Goal: Transaction & Acquisition: Purchase product/service

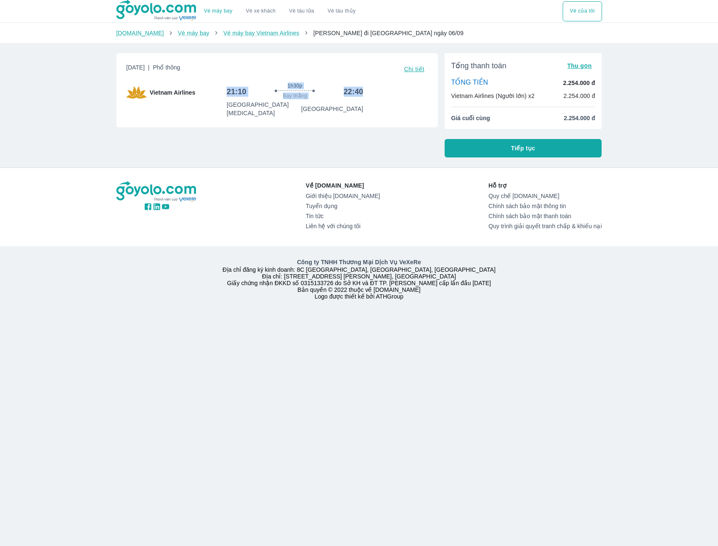
drag, startPoint x: 219, startPoint y: 91, endPoint x: 368, endPoint y: 93, distance: 149.5
click at [368, 93] on div "Vietnam Airlines 21:10 1h30p Bay thẳng 22:40 Sân bay Tân Sơn Nhất T3 Sân bay Ph…" at bounding box center [276, 99] width 301 height 35
click at [275, 126] on div "Thứ 7, 6 Thg 09 2025 | Phổ thông Chi tiết Vietnam Airlines 21:10 1h30p Bay thẳn…" at bounding box center [274, 101] width 328 height 111
click at [542, 147] on button "Tiếp tục" at bounding box center [523, 148] width 157 height 18
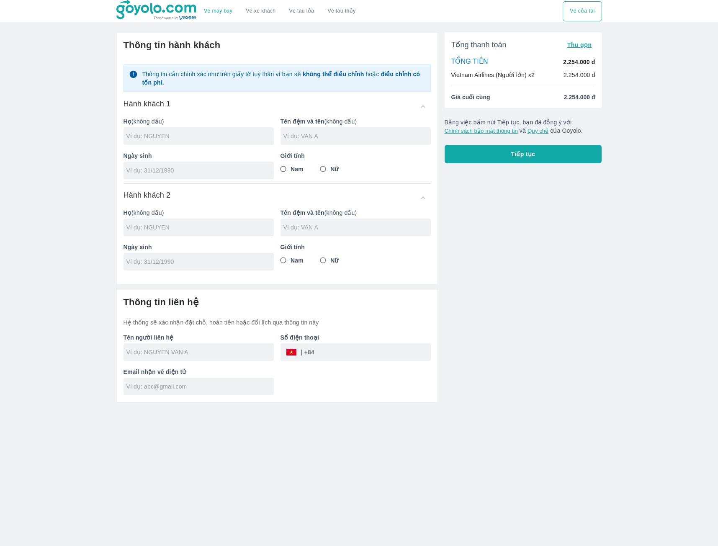
click at [195, 135] on input "text" at bounding box center [199, 136] width 147 height 8
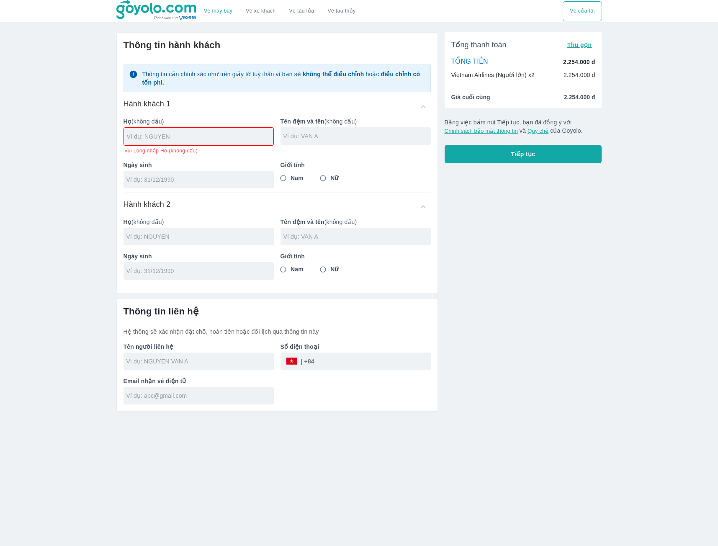
click at [322, 137] on input "text" at bounding box center [356, 136] width 147 height 8
click at [195, 142] on div at bounding box center [198, 137] width 149 height 18
click at [230, 131] on div at bounding box center [198, 137] width 149 height 18
type input "TON THAT"
click at [324, 138] on input "text" at bounding box center [357, 136] width 147 height 8
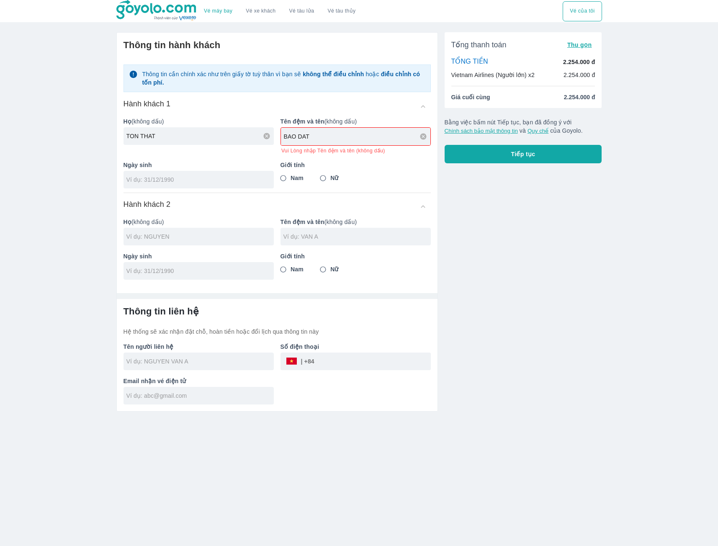
type input "BAO DAT"
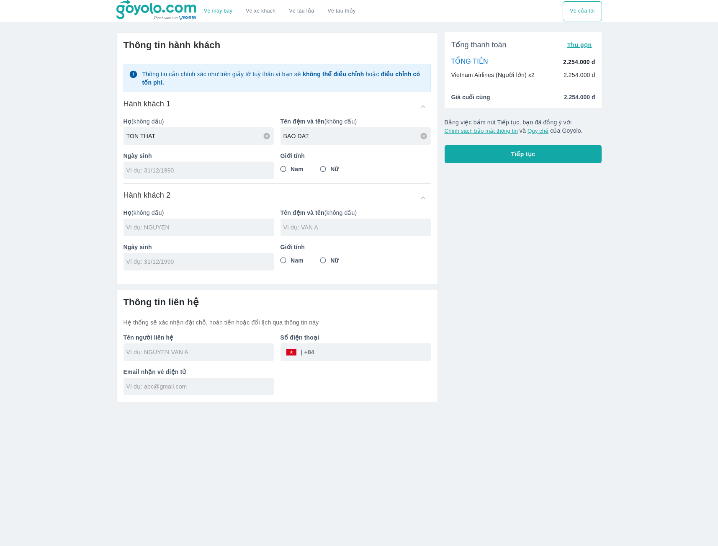
click at [196, 178] on div at bounding box center [199, 171] width 150 height 18
type input "[DATE]"
click at [297, 170] on span "Nam" at bounding box center [297, 169] width 13 height 8
click at [291, 170] on input "Nam" at bounding box center [283, 169] width 15 height 15
radio input "true"
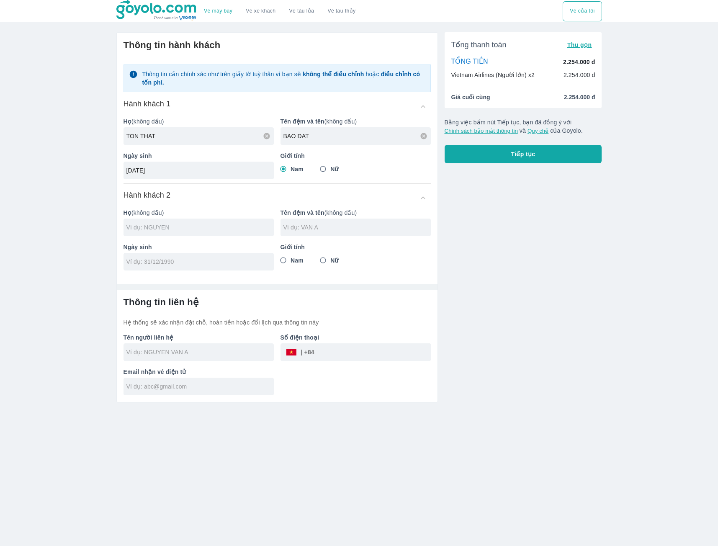
click at [178, 225] on input "text" at bounding box center [199, 227] width 147 height 8
type input "TON THAT BAO DAT"
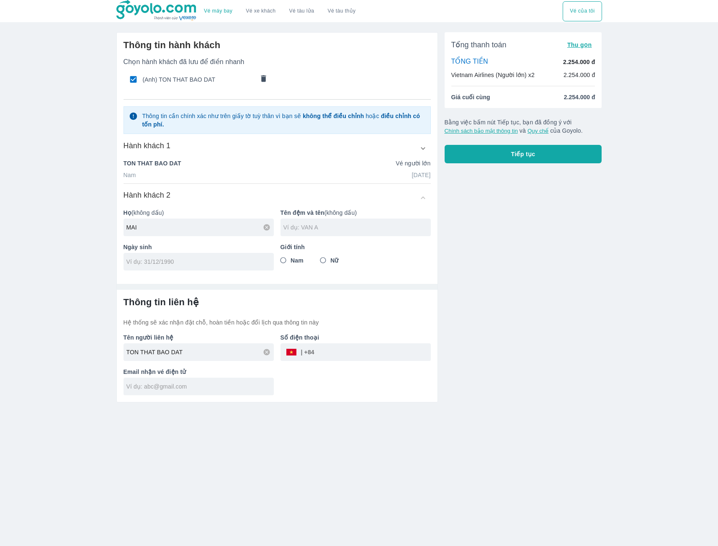
type input "MAI"
click at [350, 224] on input "text" at bounding box center [356, 227] width 147 height 8
type input "[PERSON_NAME]"
click at [164, 259] on input "tel" at bounding box center [195, 261] width 139 height 8
type input "[DATE]"
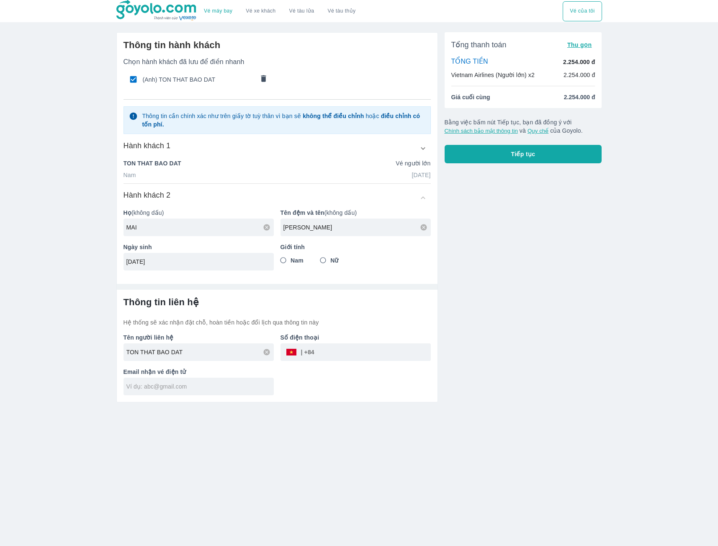
click at [327, 262] on input "Nữ" at bounding box center [323, 260] width 15 height 15
radio input "true"
click at [335, 356] on input "tel" at bounding box center [372, 352] width 116 height 20
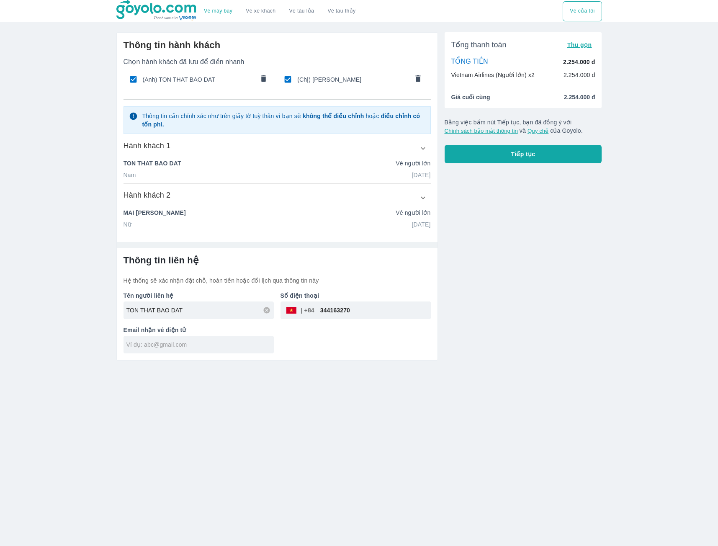
type input "344163270"
click at [320, 340] on div "Tên người liên hệ TON THAT BAO DAT Số điện thoại ​ 344163270 Email nhận vé điện…" at bounding box center [274, 319] width 314 height 69
click at [201, 348] on input "text" at bounding box center [199, 344] width 147 height 8
type input "[EMAIL_ADDRESS][DOMAIN_NAME]"
click at [306, 351] on div "Tên người liên hệ TON THAT BAO DAT Số điện thoại ​ 344163270 Email nhận vé điện…" at bounding box center [274, 319] width 314 height 69
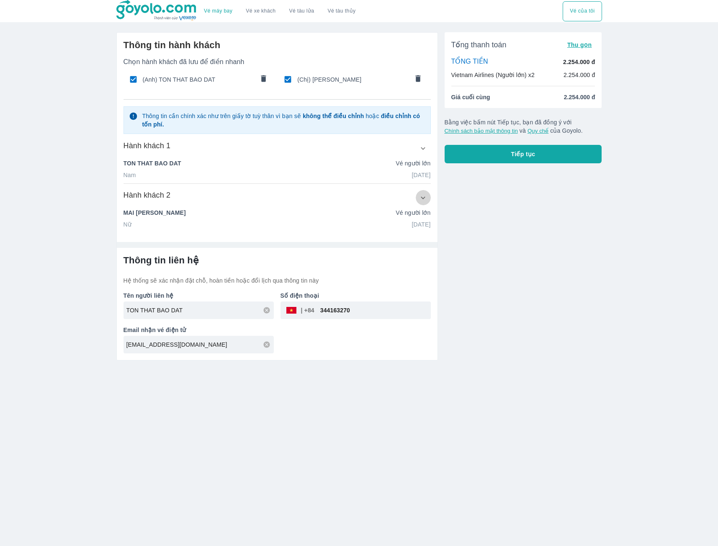
click at [423, 204] on button "button" at bounding box center [423, 197] width 15 height 15
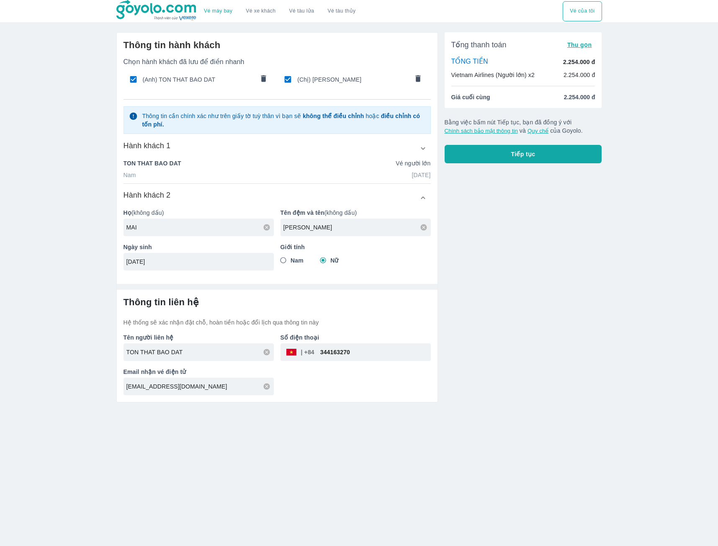
click at [422, 149] on icon "button" at bounding box center [423, 148] width 5 height 3
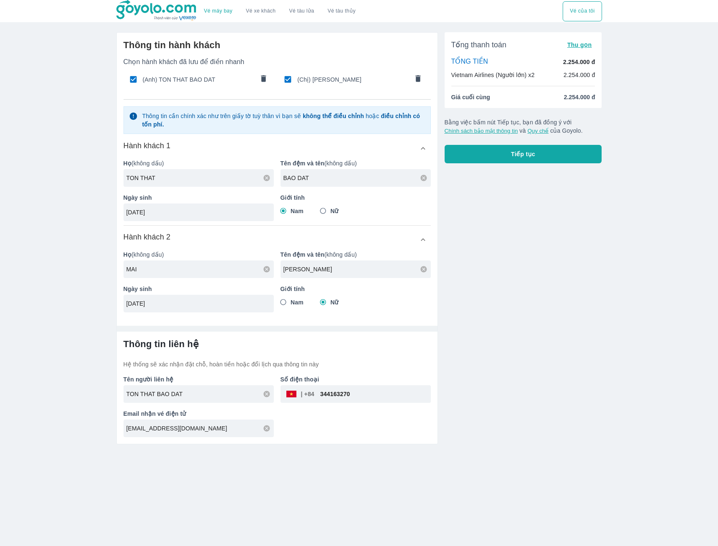
click at [534, 154] on span "Tiếp tục" at bounding box center [523, 154] width 24 height 8
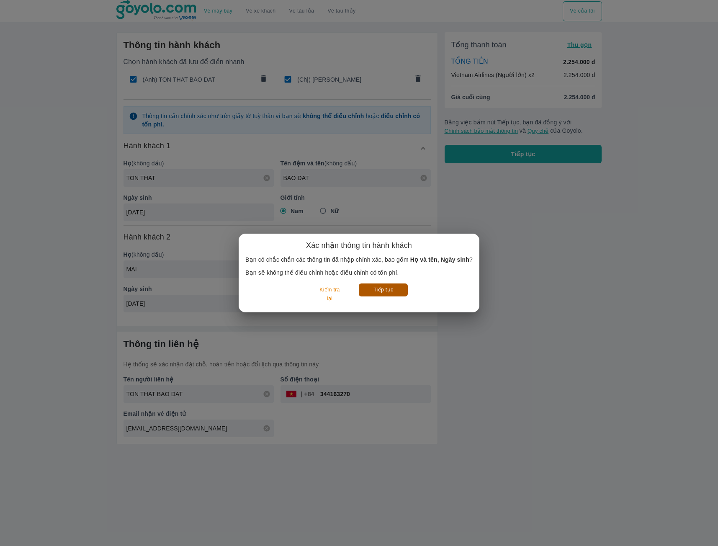
click at [393, 289] on button "Tiếp tục" at bounding box center [383, 289] width 49 height 13
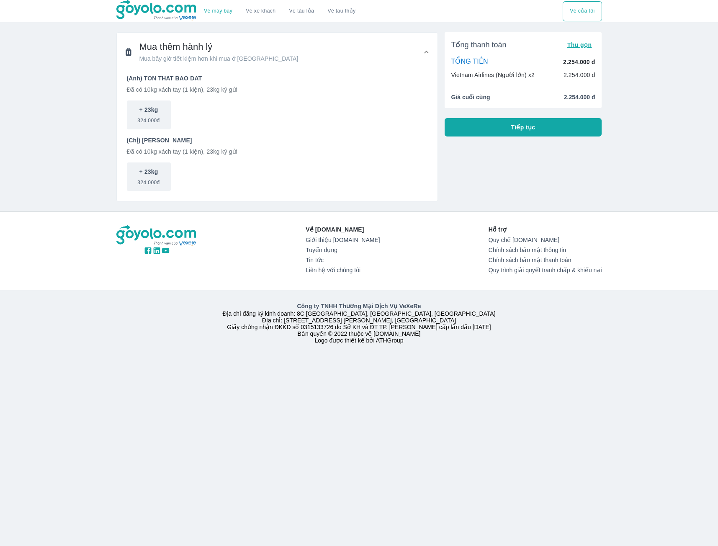
click at [504, 124] on button "Tiếp tục" at bounding box center [523, 127] width 157 height 18
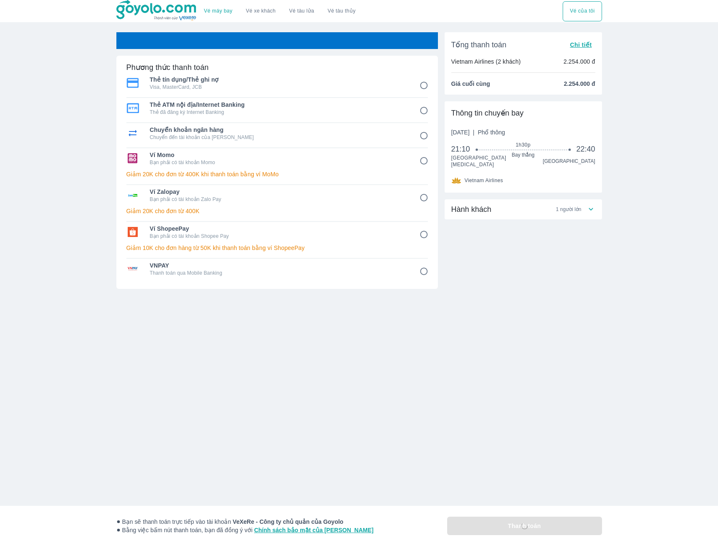
click at [278, 85] on p "Visa, MasterCard, JCB" at bounding box center [279, 87] width 258 height 7
radio input "true"
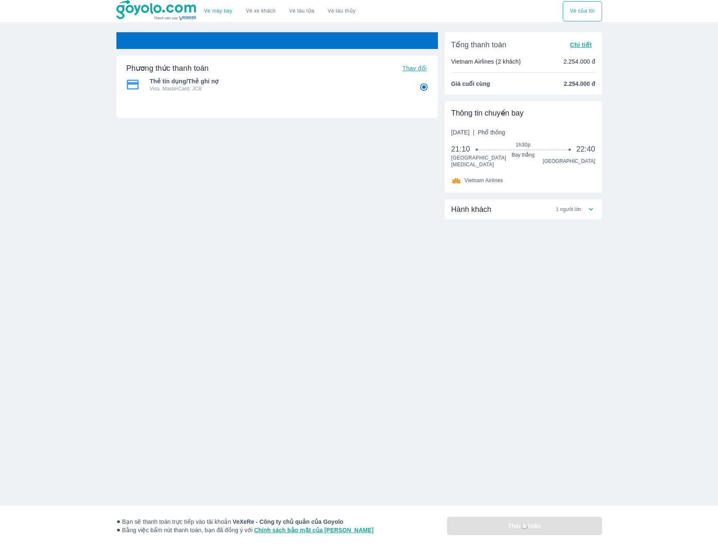
click at [337, 91] on p "Visa, MasterCard, JCB" at bounding box center [279, 88] width 258 height 7
radio input "false"
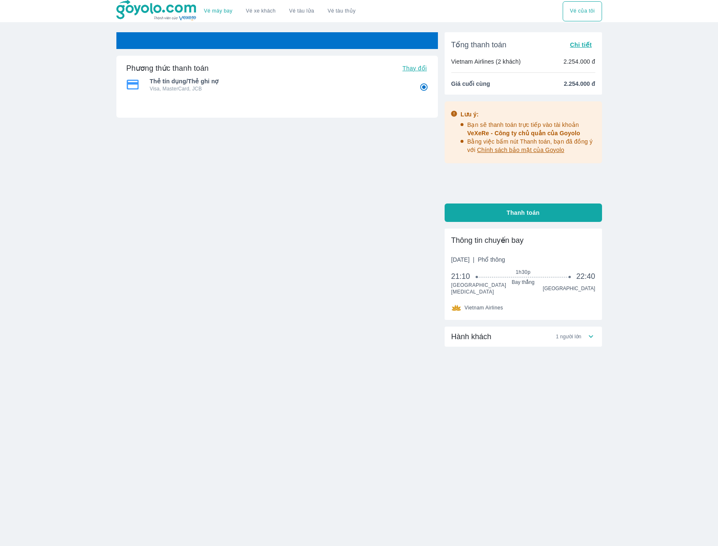
radio input "false"
click at [473, 284] on div "21:10 1h30p Bay thẳng 22:40" at bounding box center [523, 280] width 144 height 19
click at [519, 284] on span "Bay thẳng" at bounding box center [523, 282] width 93 height 7
drag, startPoint x: 453, startPoint y: 277, endPoint x: 475, endPoint y: 277, distance: 21.4
click at [475, 277] on div "21:10 1h30p Bay thẳng 22:40" at bounding box center [523, 280] width 144 height 19
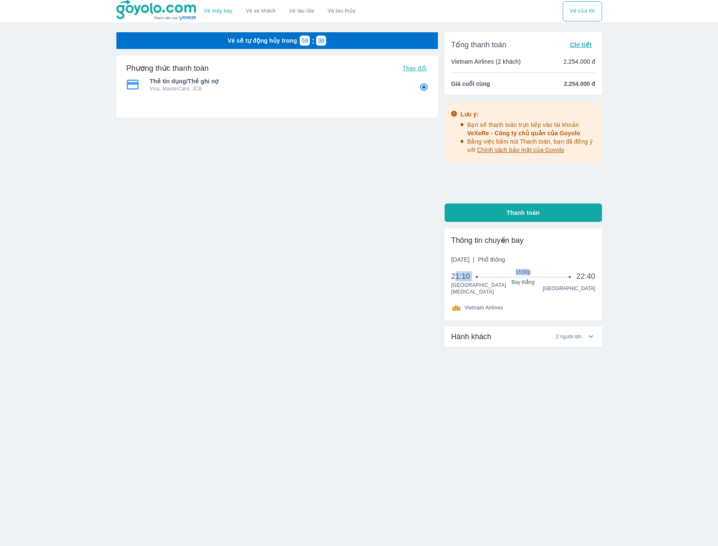
click at [488, 276] on div "1h30p Bay thẳng" at bounding box center [523, 277] width 93 height 17
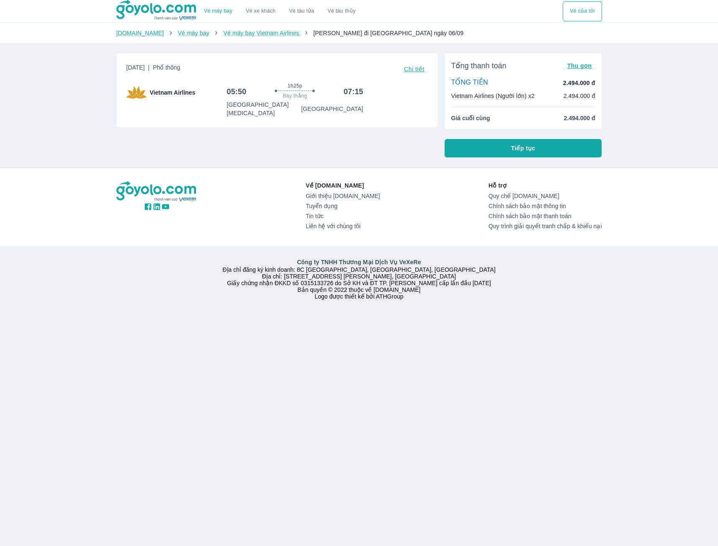
click at [511, 143] on button "Tiếp tục" at bounding box center [523, 148] width 157 height 18
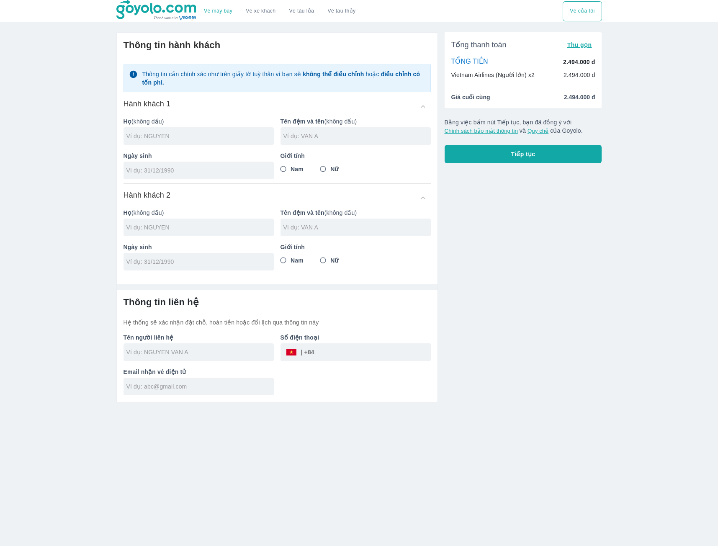
click at [172, 139] on input "text" at bounding box center [199, 136] width 147 height 8
type input "TON THAT"
type input "tonthatbaodat@mwg.edu.vn"
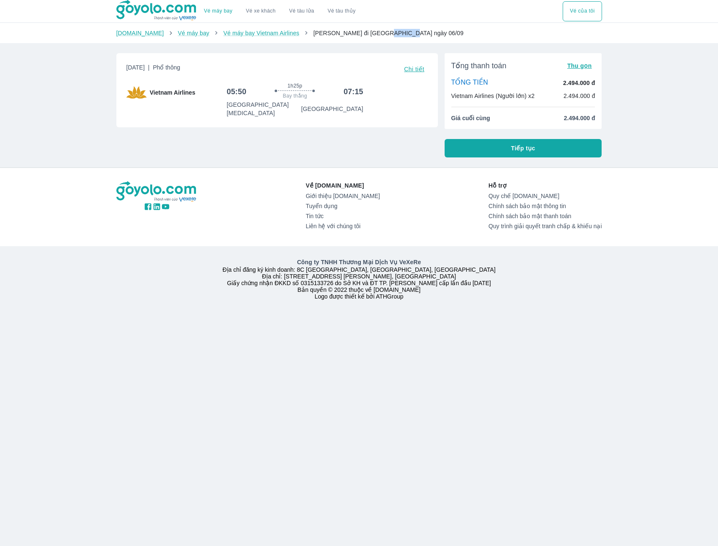
drag, startPoint x: 363, startPoint y: 33, endPoint x: 424, endPoint y: 36, distance: 60.4
click at [424, 36] on ol "[DOMAIN_NAME] Vé máy bay Vé máy bay Vietnam Airlines [PERSON_NAME] đi [GEOGRAPH…" at bounding box center [359, 33] width 486 height 8
click at [429, 33] on ol "[DOMAIN_NAME] Vé máy bay Vé máy bay Vietnam Airlines [PERSON_NAME] đi [GEOGRAPH…" at bounding box center [359, 33] width 486 height 8
drag, startPoint x: 226, startPoint y: 91, endPoint x: 391, endPoint y: 90, distance: 164.5
click at [391, 90] on div "Vietnam Airlines 05:50 1h25p Bay thẳng 07:15 [GEOGRAPHIC_DATA][MEDICAL_DATA]" at bounding box center [276, 99] width 301 height 35
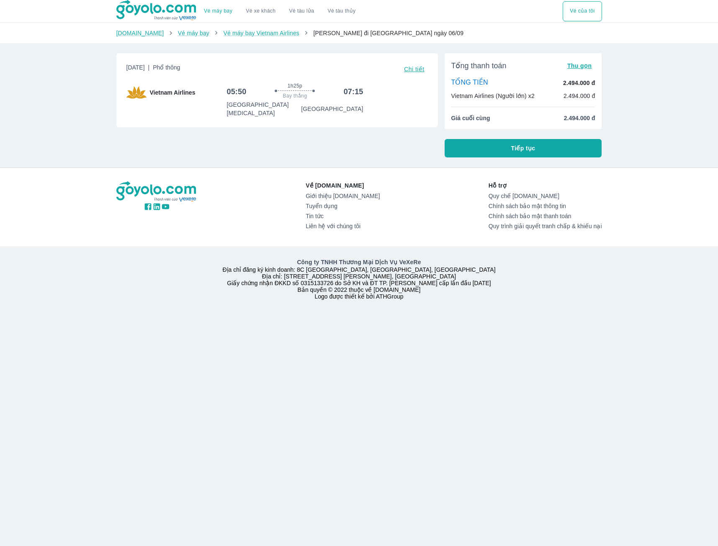
click at [386, 126] on div "[DATE] | Phổ thông Chi tiết Vietnam Airlines 05:50 1h25p Bay thẳng 07:15 [GEOGR…" at bounding box center [274, 101] width 328 height 111
click at [524, 151] on span "Tiếp tục" at bounding box center [523, 148] width 24 height 8
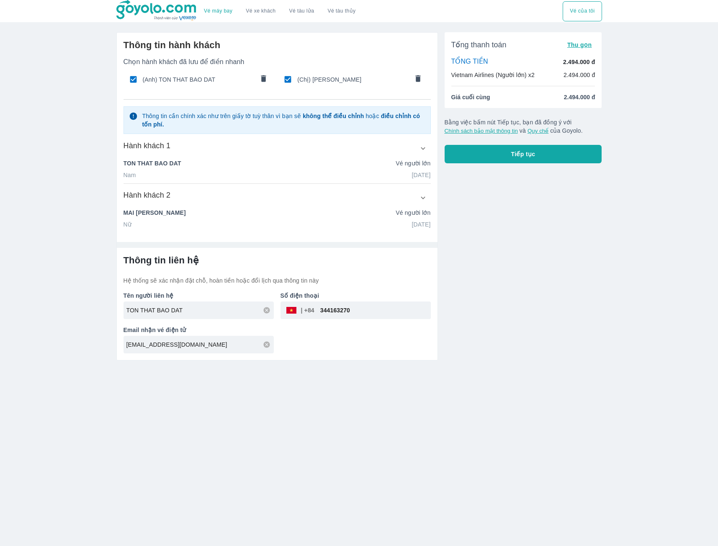
click at [419, 147] on icon "button" at bounding box center [423, 148] width 9 height 9
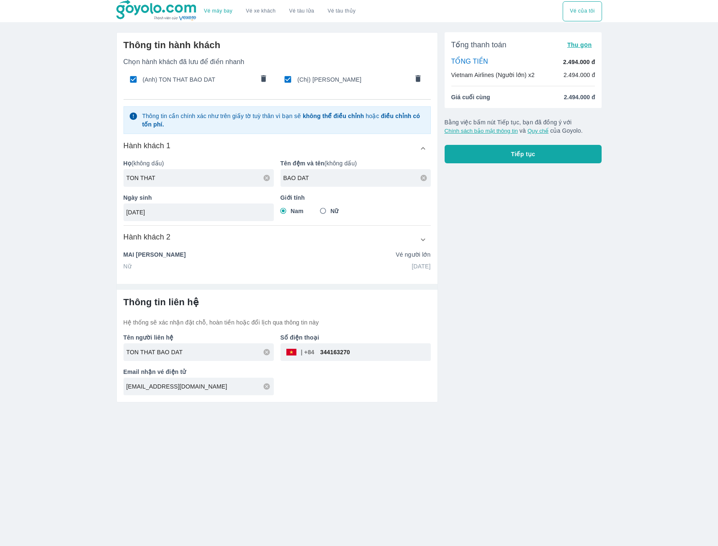
click at [425, 239] on icon "button" at bounding box center [423, 239] width 9 height 9
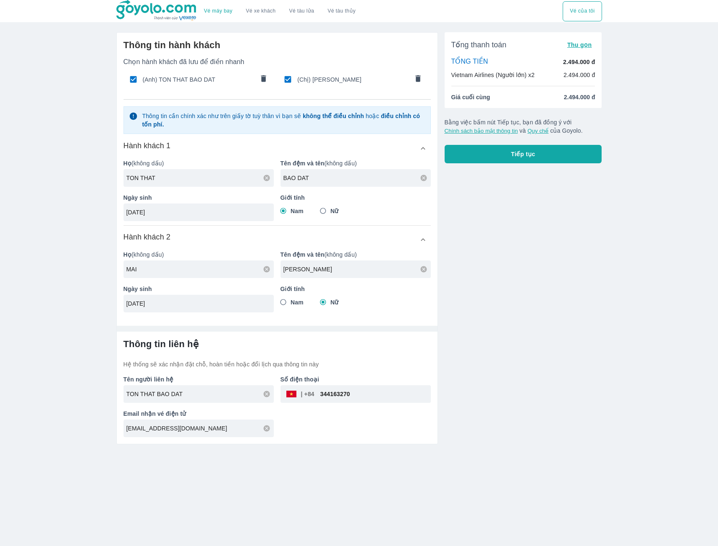
click at [528, 159] on button "Tiếp tục" at bounding box center [523, 154] width 157 height 18
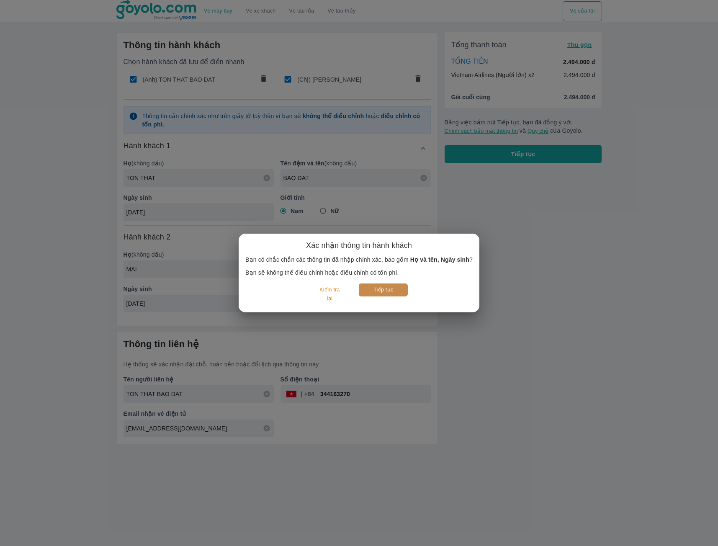
click at [393, 288] on button "Tiếp tục" at bounding box center [383, 289] width 49 height 13
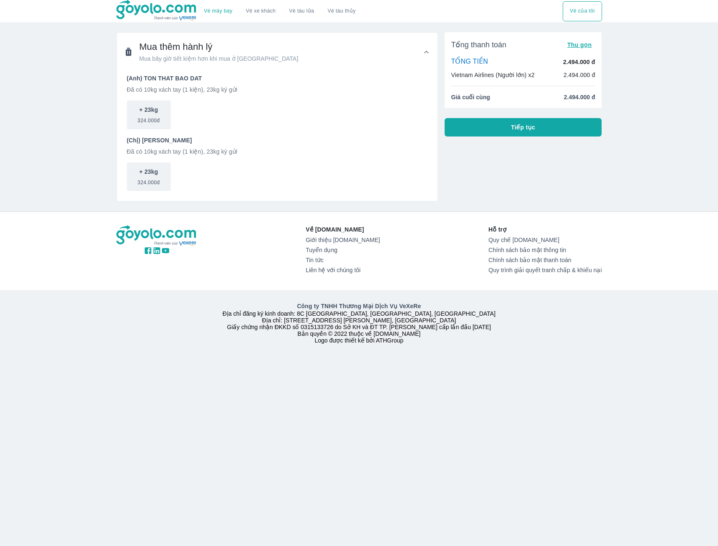
click at [511, 130] on span "Tiếp tục" at bounding box center [523, 127] width 24 height 8
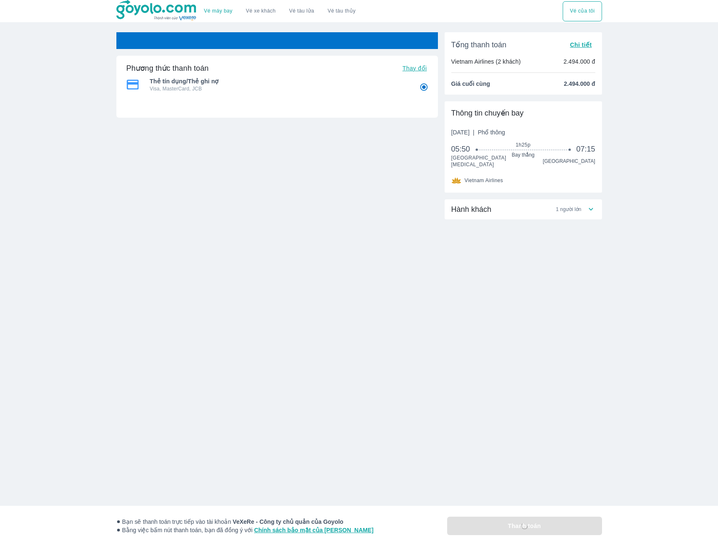
click at [352, 189] on div "Phương thức thanh toán Thay đổi Thẻ tín dụng/Thẻ ghi nợ Visa, MasterCard, JCB T…" at bounding box center [277, 143] width 322 height 222
click at [297, 85] on span "Thẻ tín dụng/Thẻ ghi nợ" at bounding box center [279, 81] width 258 height 8
click at [476, 218] on div "Hành khách 1 người lớn" at bounding box center [523, 209] width 157 height 20
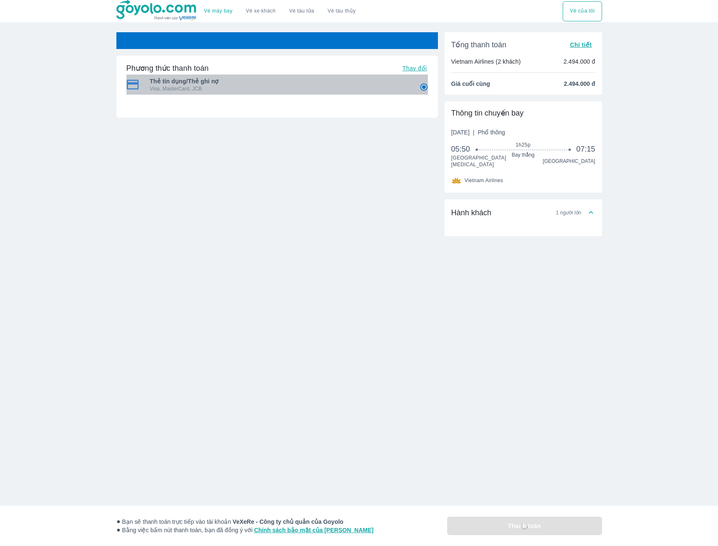
click at [257, 79] on span "Thẻ tín dụng/Thẻ ghi nợ" at bounding box center [279, 81] width 258 height 8
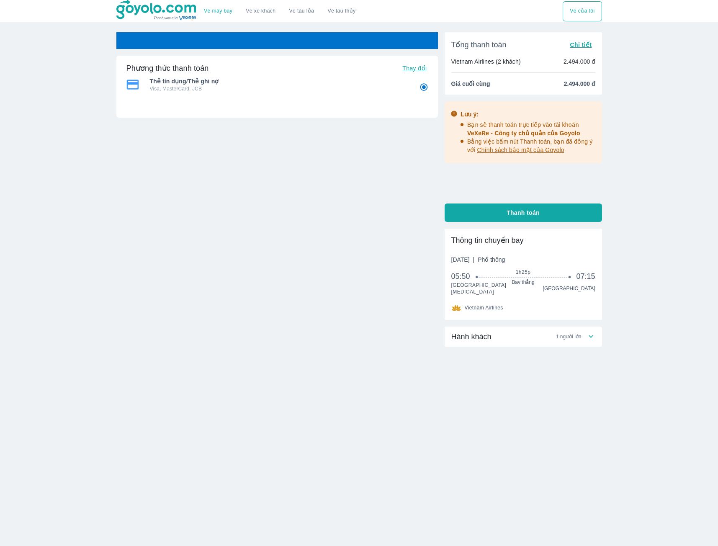
radio input "false"
click at [549, 340] on div "Hành khách 2 người lớn" at bounding box center [518, 337] width 135 height 10
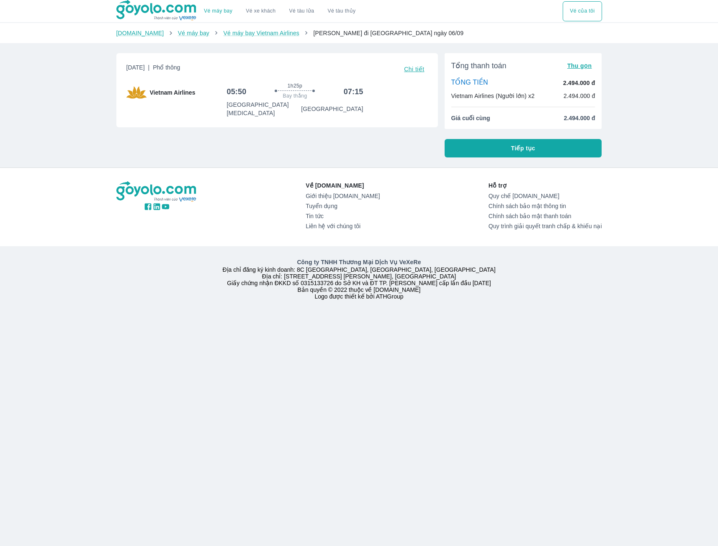
click at [411, 68] on span "Chi tiết" at bounding box center [414, 69] width 20 height 7
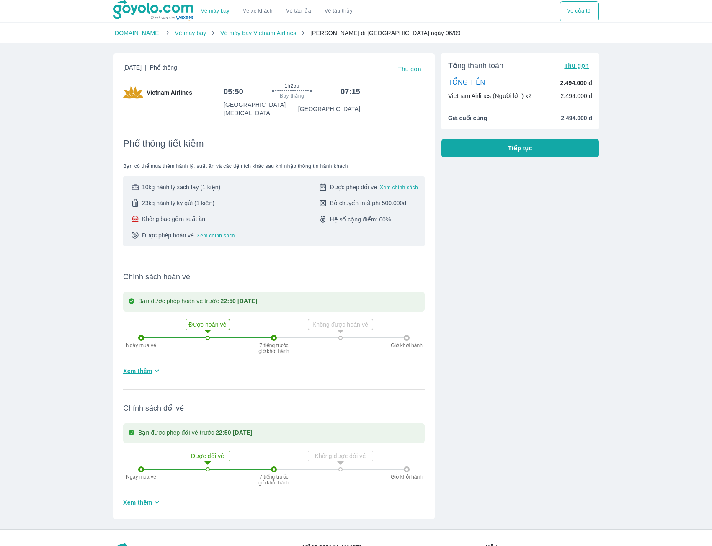
click at [537, 148] on button "Tiếp tục" at bounding box center [519, 148] width 157 height 18
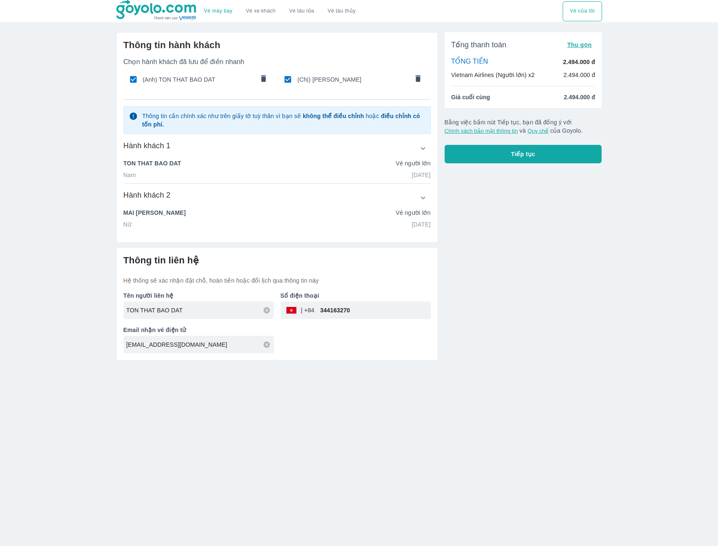
click at [519, 160] on button "Tiếp tục" at bounding box center [523, 154] width 157 height 18
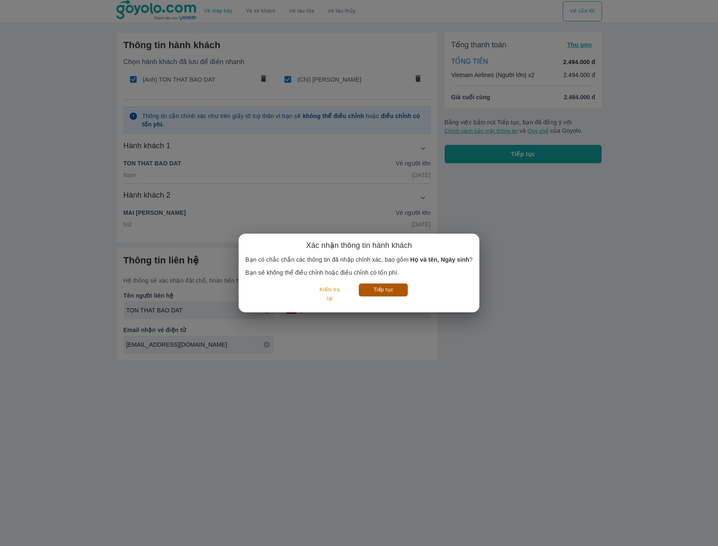
click at [396, 286] on button "Tiếp tục" at bounding box center [383, 289] width 49 height 13
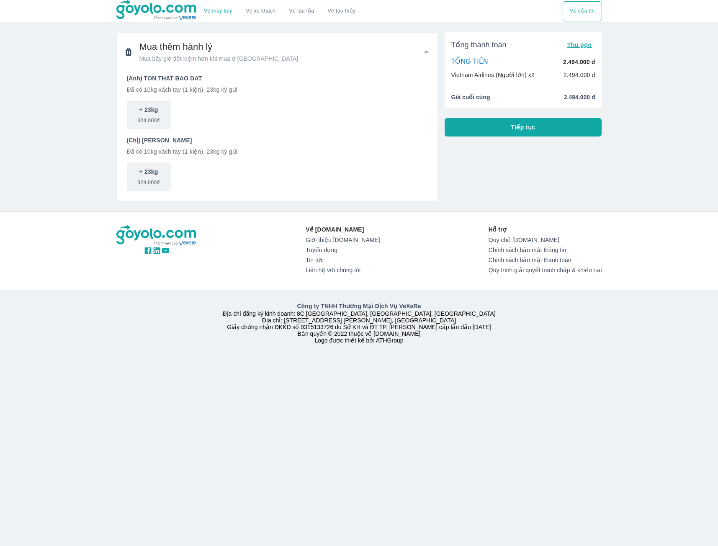
drag, startPoint x: 582, startPoint y: 126, endPoint x: 564, endPoint y: 135, distance: 20.0
click at [581, 126] on button "Tiếp tục" at bounding box center [523, 127] width 157 height 18
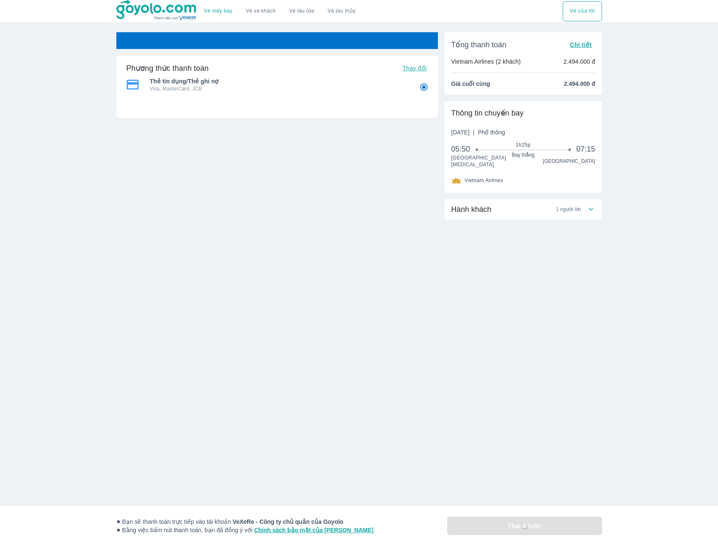
radio input "false"
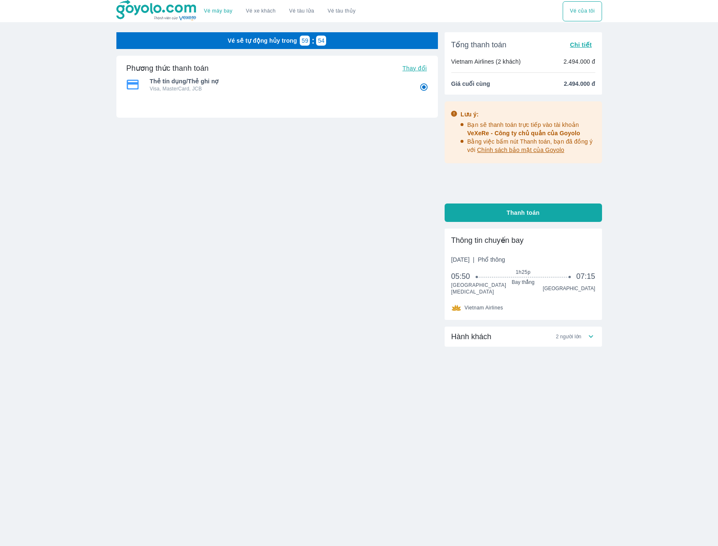
click at [592, 335] on icon at bounding box center [591, 336] width 9 height 9
drag, startPoint x: 449, startPoint y: 277, endPoint x: 468, endPoint y: 276, distance: 18.8
click at [467, 276] on div "Thông tin chuyến bay Thứ 7, 6 Thg 09 2025 | Phổ thông 05:50 1h25p Bay thẳng 07:…" at bounding box center [523, 274] width 157 height 91
click at [530, 273] on span "1h25p" at bounding box center [523, 272] width 93 height 7
drag, startPoint x: 582, startPoint y: 275, endPoint x: 596, endPoint y: 274, distance: 13.8
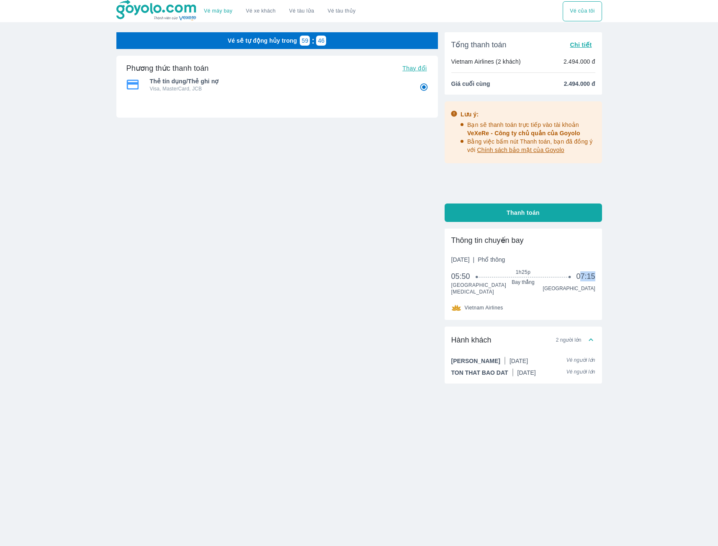
click at [596, 274] on div "Thông tin chuyến bay Thứ 7, 6 Thg 09 2025 | Phổ thông 05:50 1h25p Bay thẳng 07:…" at bounding box center [523, 274] width 157 height 91
click at [591, 278] on span "07:15" at bounding box center [585, 276] width 19 height 10
click at [584, 286] on div "05:50 1h25p Bay thẳng 07:15" at bounding box center [523, 280] width 144 height 19
click at [444, 258] on div "Vé sẽ tự động hủy trong 59 : 41 Phương thức thanh toán Thay đổi Thẻ tín dụng/Th…" at bounding box center [359, 241] width 486 height 418
drag, startPoint x: 472, startPoint y: 262, endPoint x: 502, endPoint y: 263, distance: 29.8
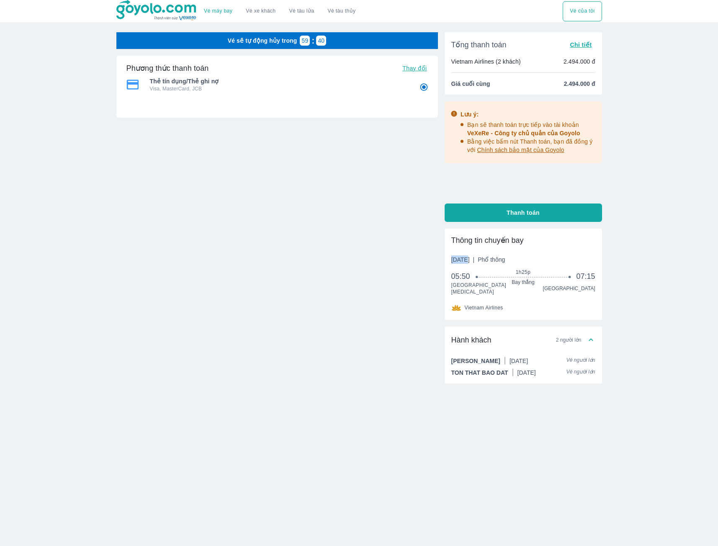
click at [502, 263] on span "Thứ 7, 6 Thg 09 2025 | Phổ thông" at bounding box center [478, 259] width 54 height 8
click at [526, 220] on button "Thanh toán" at bounding box center [523, 212] width 157 height 18
radio input "false"
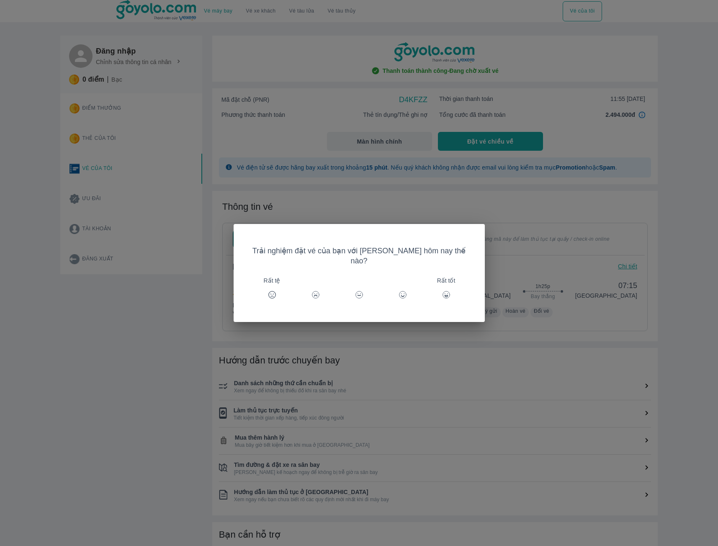
click at [400, 293] on icon at bounding box center [403, 295] width 8 height 8
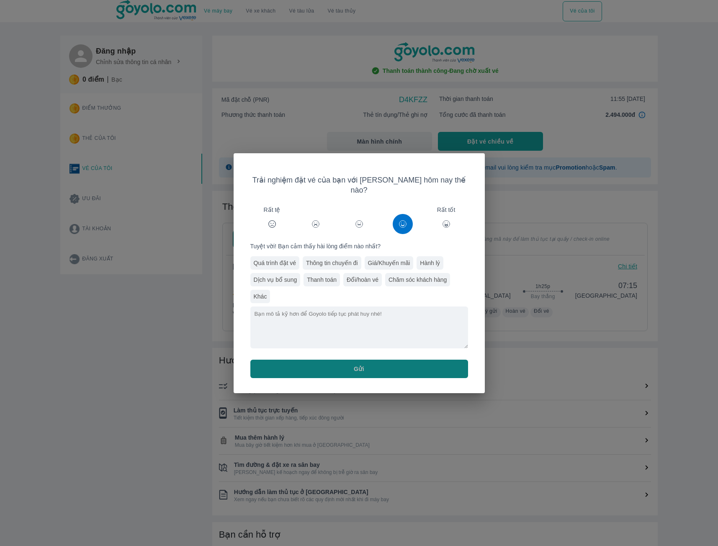
click at [412, 366] on button "Gửi" at bounding box center [359, 369] width 218 height 18
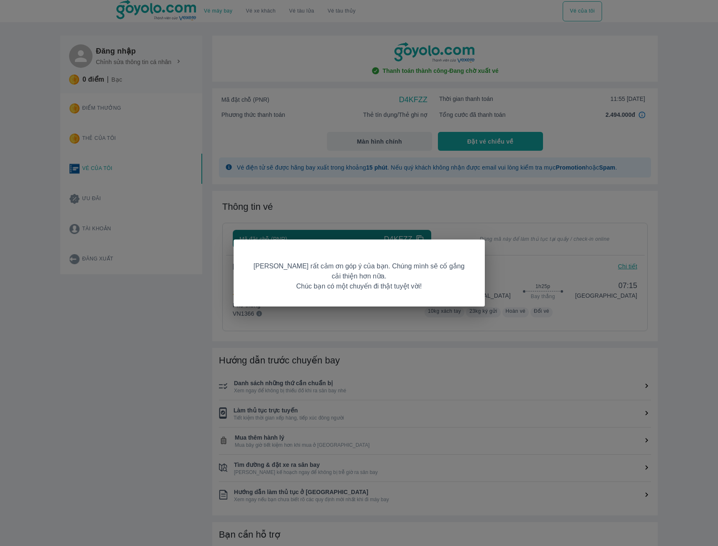
click at [469, 207] on div "Goyolo rất cảm ơn góp ý của bạn. Chúng mình sẽ cố gắng cải thiện hơn nữa. Chúc …" at bounding box center [359, 273] width 718 height 546
